Goal: Information Seeking & Learning: Learn about a topic

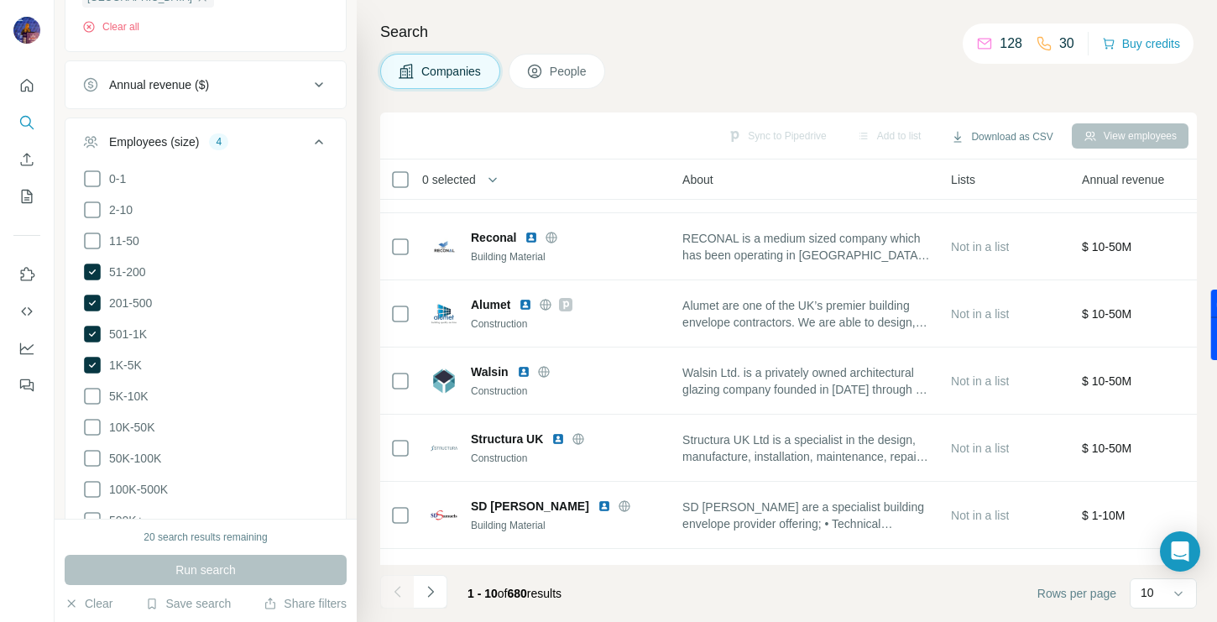
scroll to position [664, 0]
click at [97, 391] on icon at bounding box center [92, 394] width 20 height 20
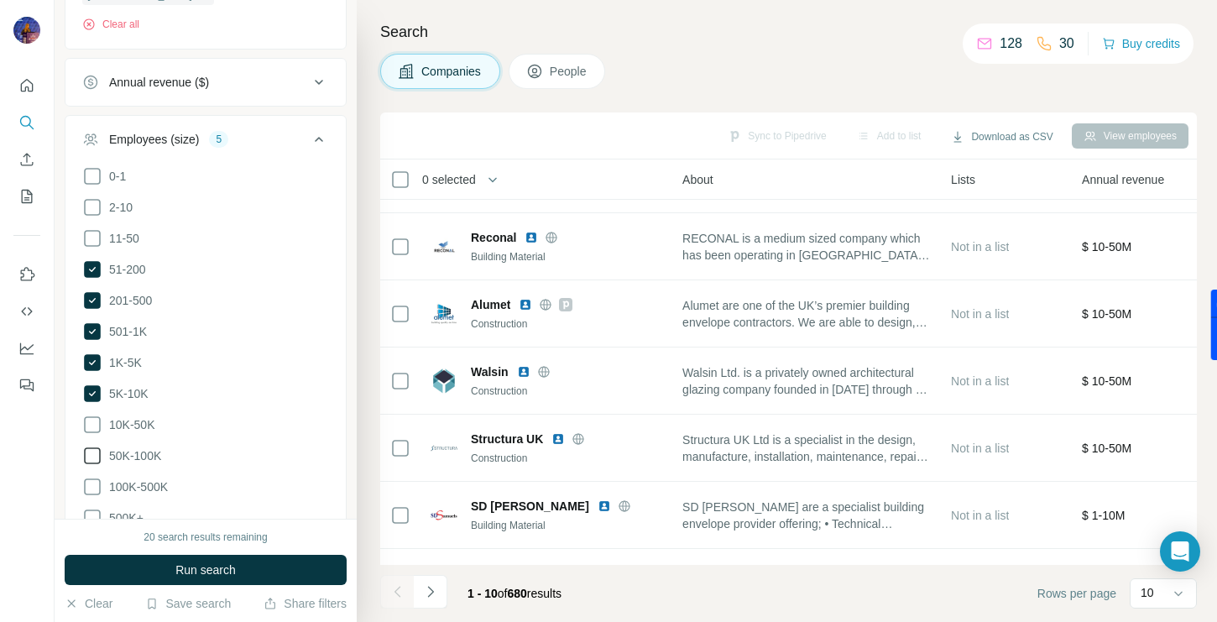
click at [94, 422] on icon at bounding box center [92, 425] width 20 height 20
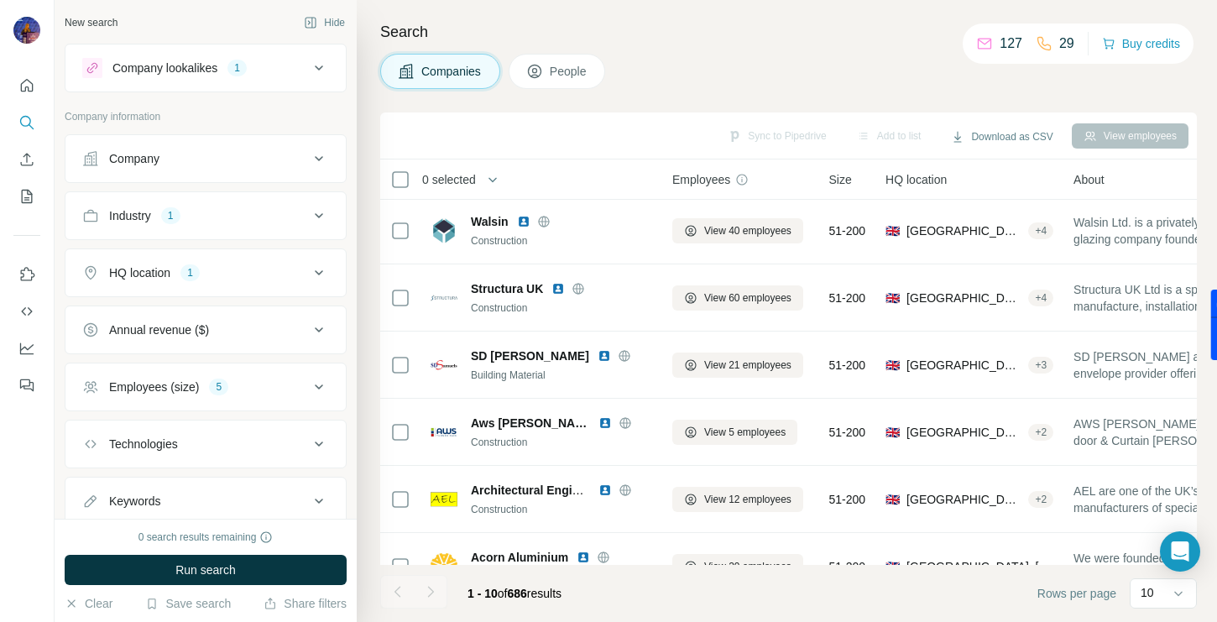
scroll to position [306, 0]
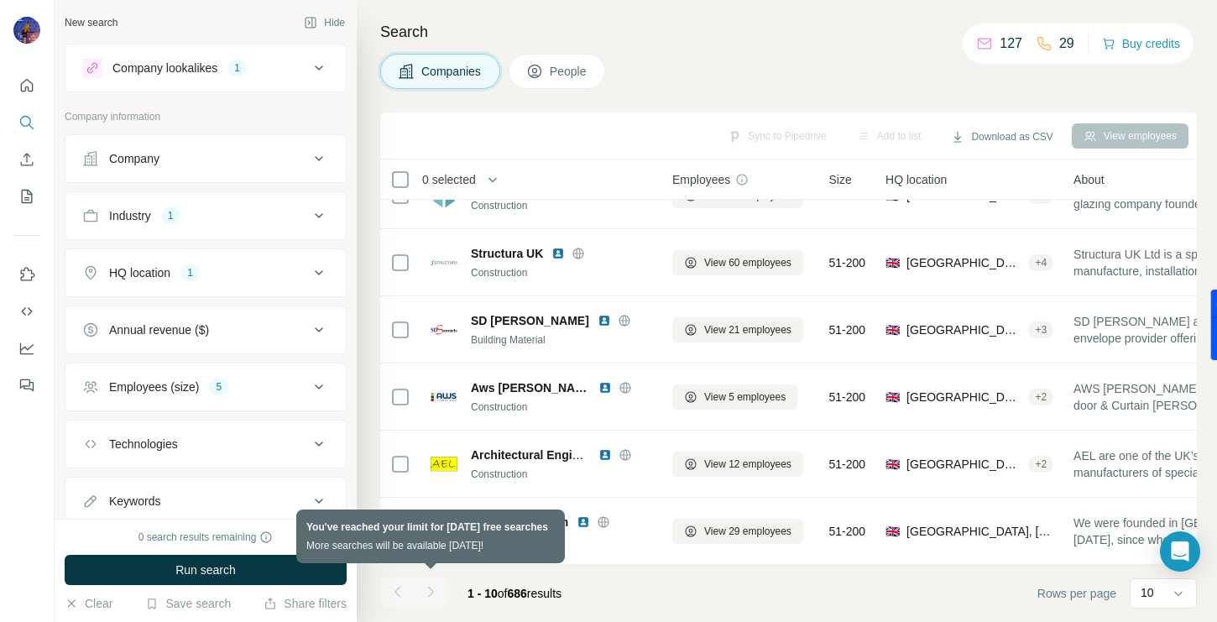
click at [426, 590] on div at bounding box center [431, 592] width 34 height 34
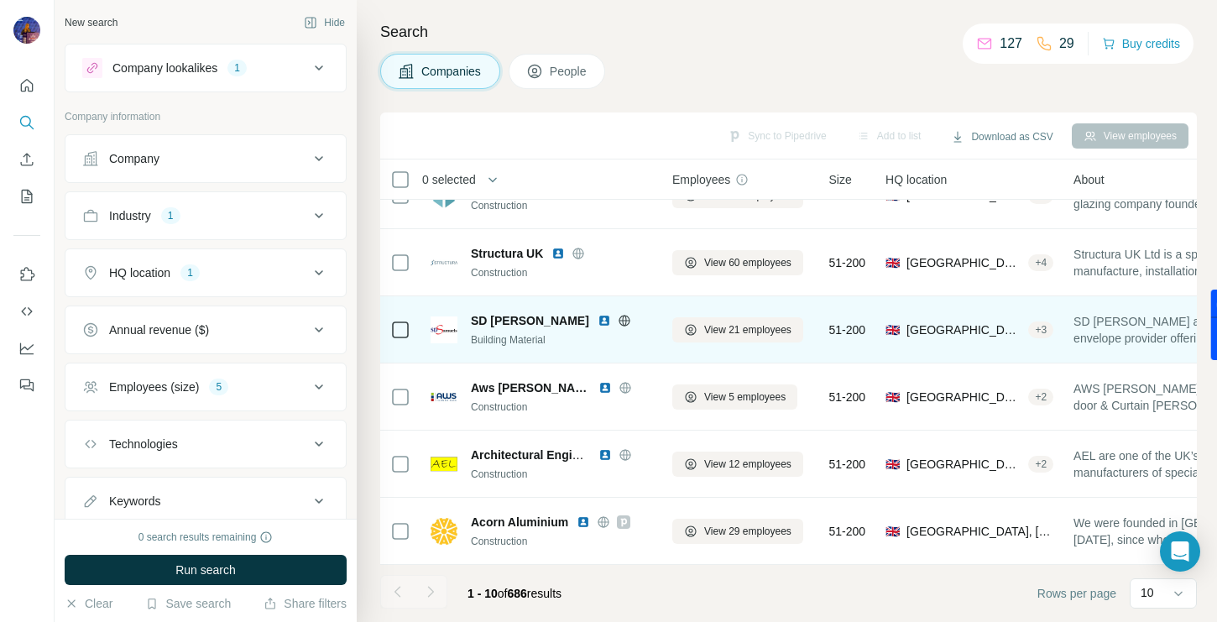
click at [598, 321] on img at bounding box center [604, 320] width 13 height 13
